Goal: Information Seeking & Learning: Learn about a topic

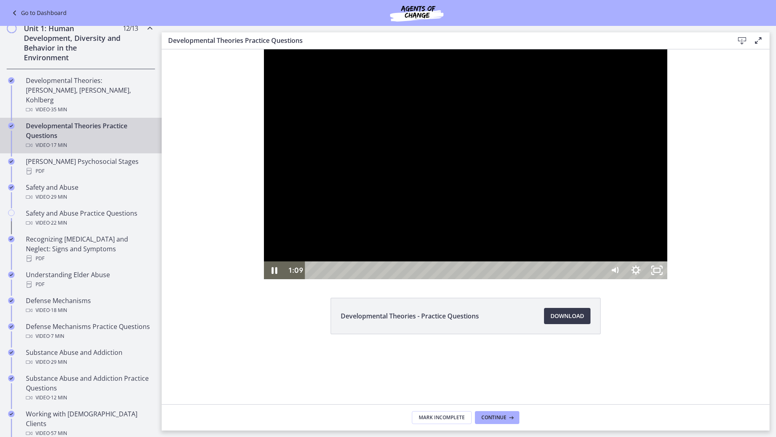
click at [555, 245] on div at bounding box center [466, 164] width 404 height 230
drag, startPoint x: 500, startPoint y: 217, endPoint x: 504, endPoint y: 214, distance: 5.1
drag, startPoint x: 490, startPoint y: 296, endPoint x: 500, endPoint y: 316, distance: 23.0
click at [500, 279] on div at bounding box center [466, 164] width 404 height 230
click at [478, 240] on div at bounding box center [466, 164] width 404 height 230
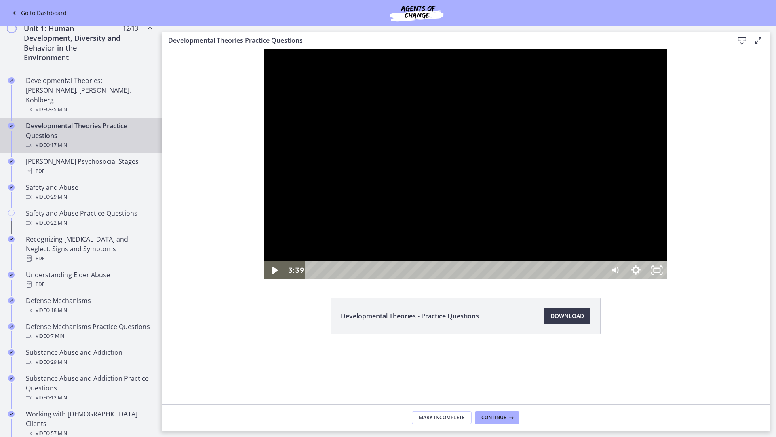
click at [404, 214] on div at bounding box center [466, 164] width 404 height 230
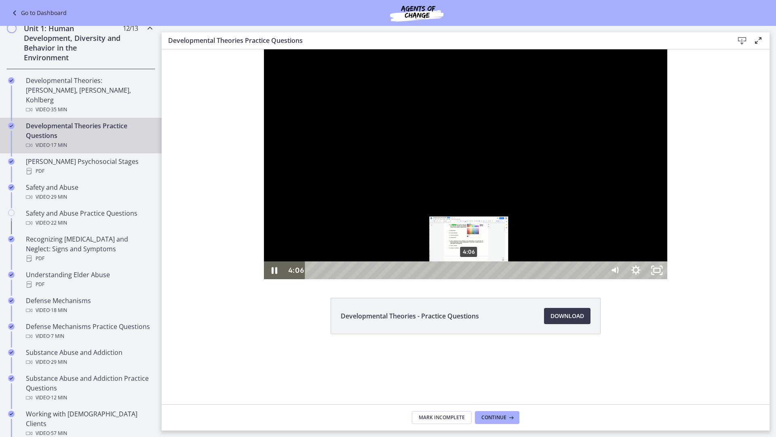
click at [367, 279] on div "4:06" at bounding box center [455, 270] width 287 height 18
click at [381, 279] on div "4:28" at bounding box center [455, 270] width 287 height 18
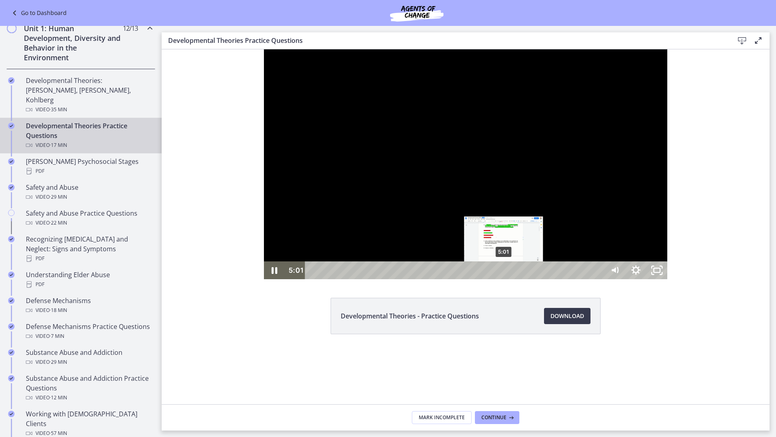
click at [402, 279] on div "5:01" at bounding box center [455, 270] width 287 height 18
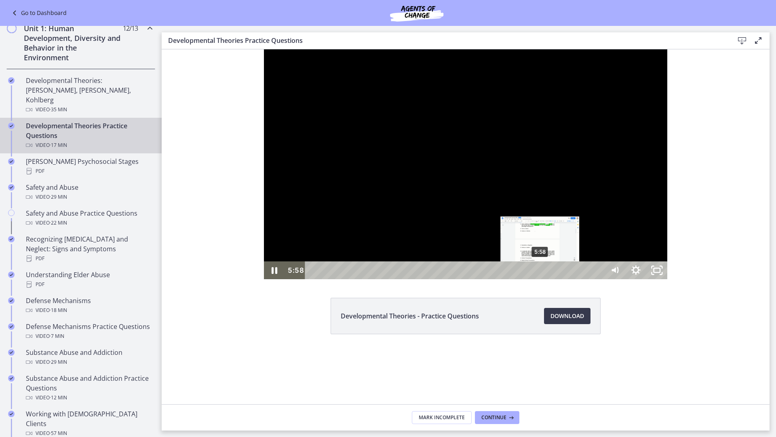
click at [439, 279] on div "5:58" at bounding box center [455, 270] width 287 height 18
click at [451, 279] on div "6:18" at bounding box center [455, 270] width 287 height 18
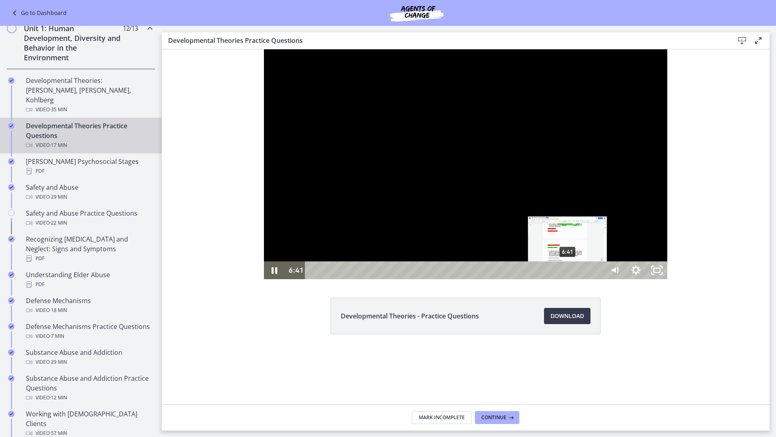
click at [466, 279] on div "6:41" at bounding box center [455, 270] width 287 height 18
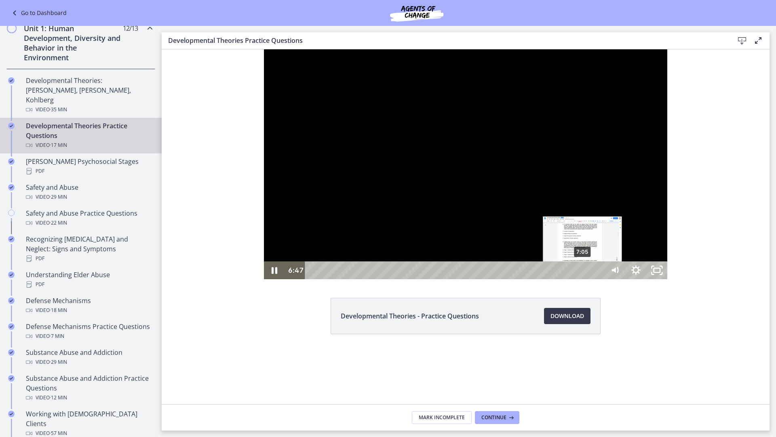
click at [481, 279] on div "7:05" at bounding box center [455, 270] width 287 height 18
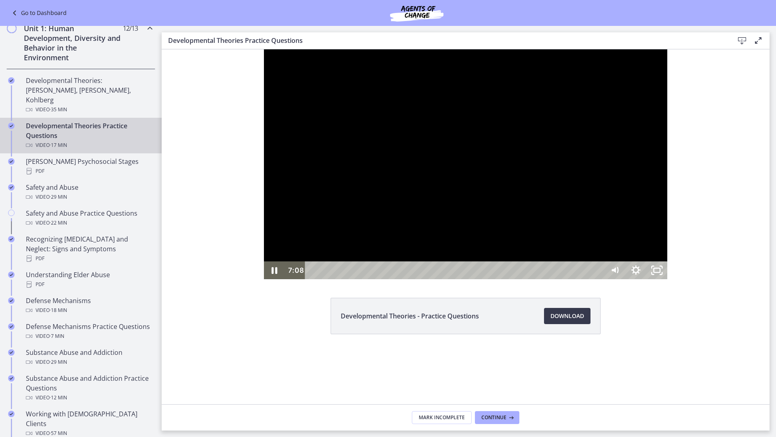
click at [527, 181] on div at bounding box center [466, 164] width 404 height 230
click at [464, 155] on div at bounding box center [466, 164] width 404 height 230
click at [415, 273] on div at bounding box center [466, 164] width 404 height 230
click at [599, 279] on div "13:33" at bounding box center [455, 270] width 287 height 18
click at [667, 279] on div at bounding box center [466, 164] width 404 height 230
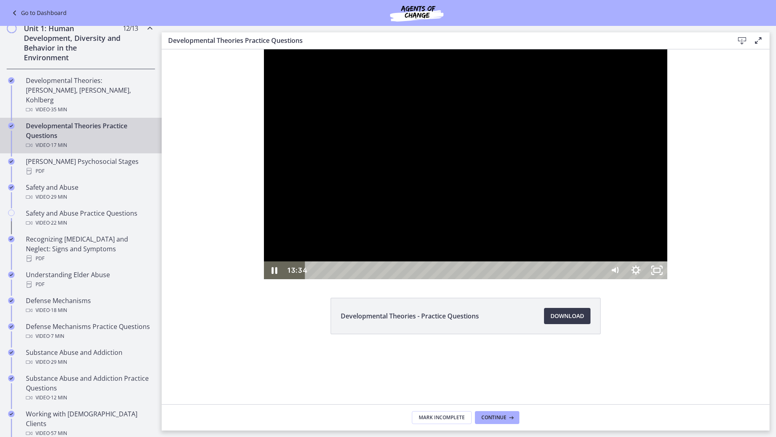
click at [641, 279] on div at bounding box center [466, 164] width 404 height 230
drag, startPoint x: 585, startPoint y: 391, endPoint x: 586, endPoint y: 386, distance: 5.1
click at [586, 279] on div at bounding box center [466, 164] width 404 height 230
click at [465, 279] on div at bounding box center [466, 164] width 404 height 230
click at [581, 279] on div at bounding box center [466, 164] width 404 height 230
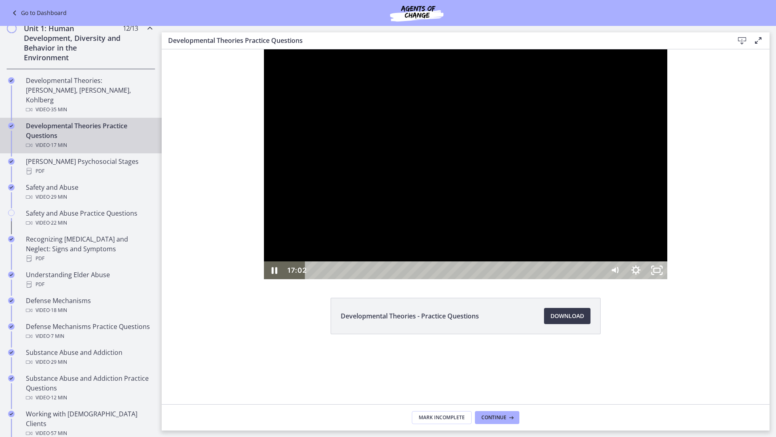
click at [668, 279] on div at bounding box center [466, 164] width 404 height 230
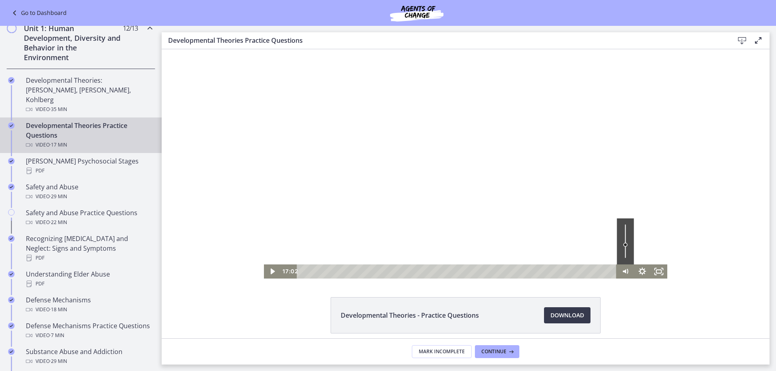
click at [610, 231] on div at bounding box center [466, 164] width 404 height 230
